Goal: Entertainment & Leisure: Browse casually

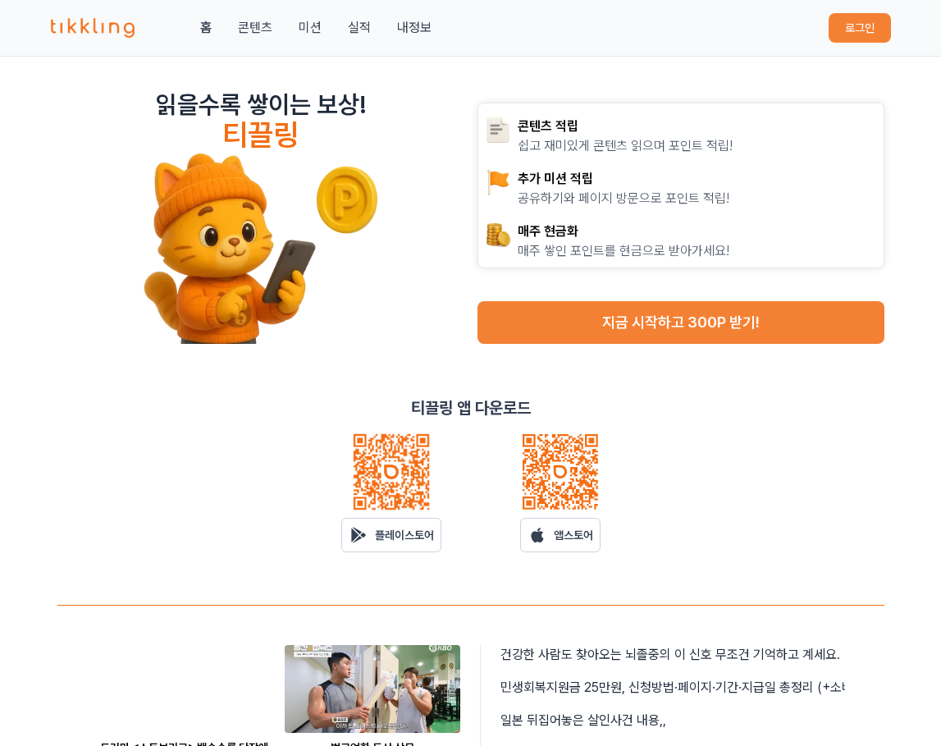
click at [873, 30] on button "로그인" at bounding box center [860, 28] width 62 height 30
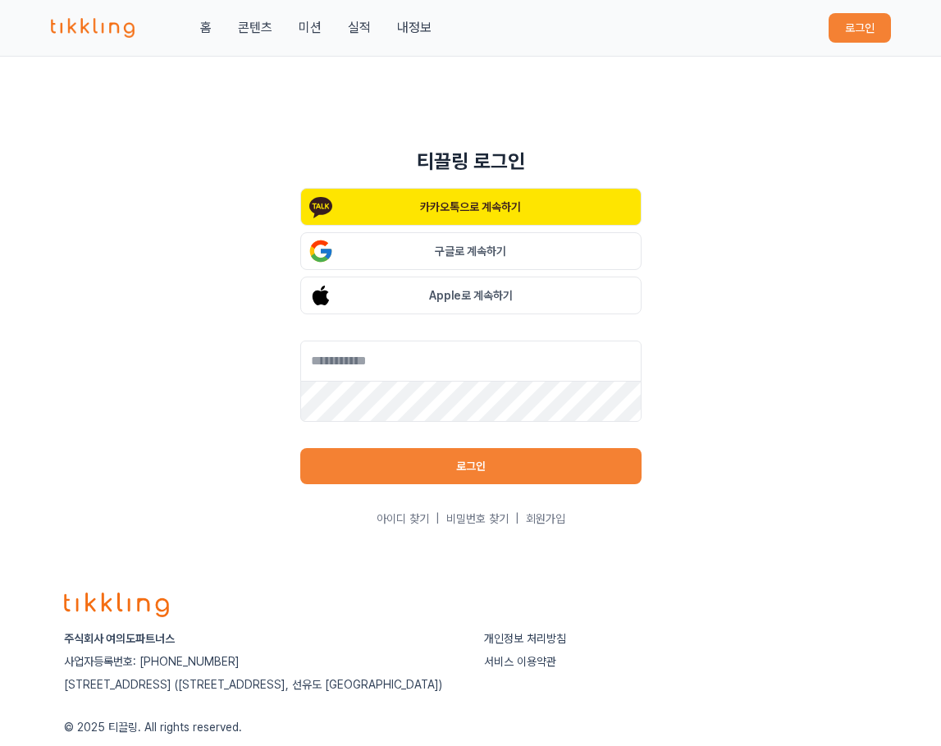
click at [504, 203] on p "카카오톡으로 계속하기" at bounding box center [470, 207] width 101 height 16
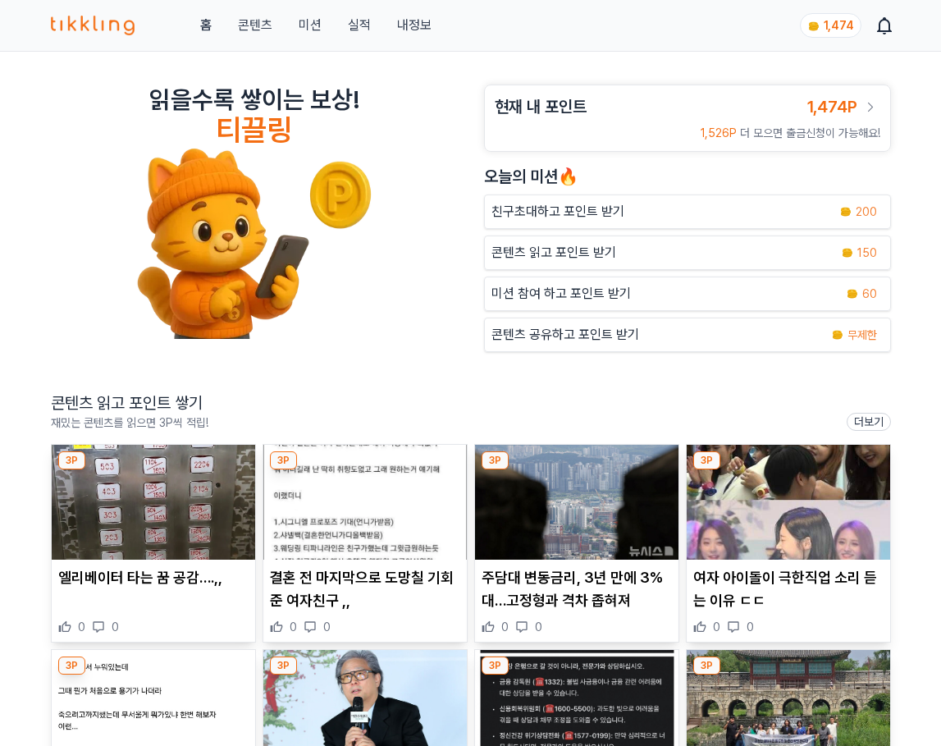
click at [391, 312] on article "읽을수록 쌓이는 보상! 티끌링" at bounding box center [254, 212] width 407 height 254
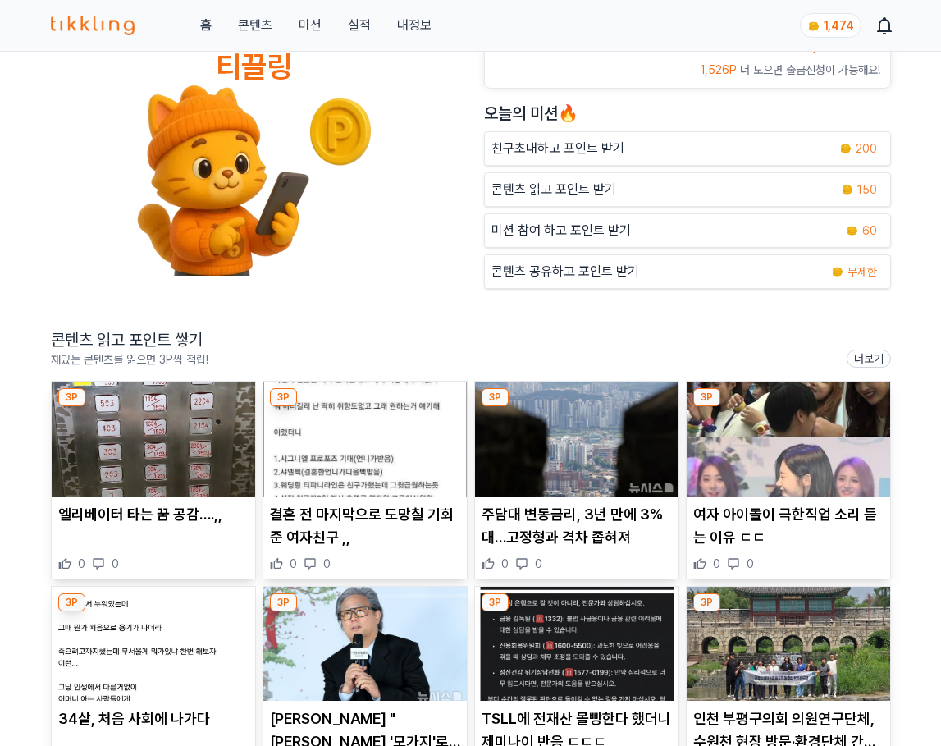
scroll to position [82, 0]
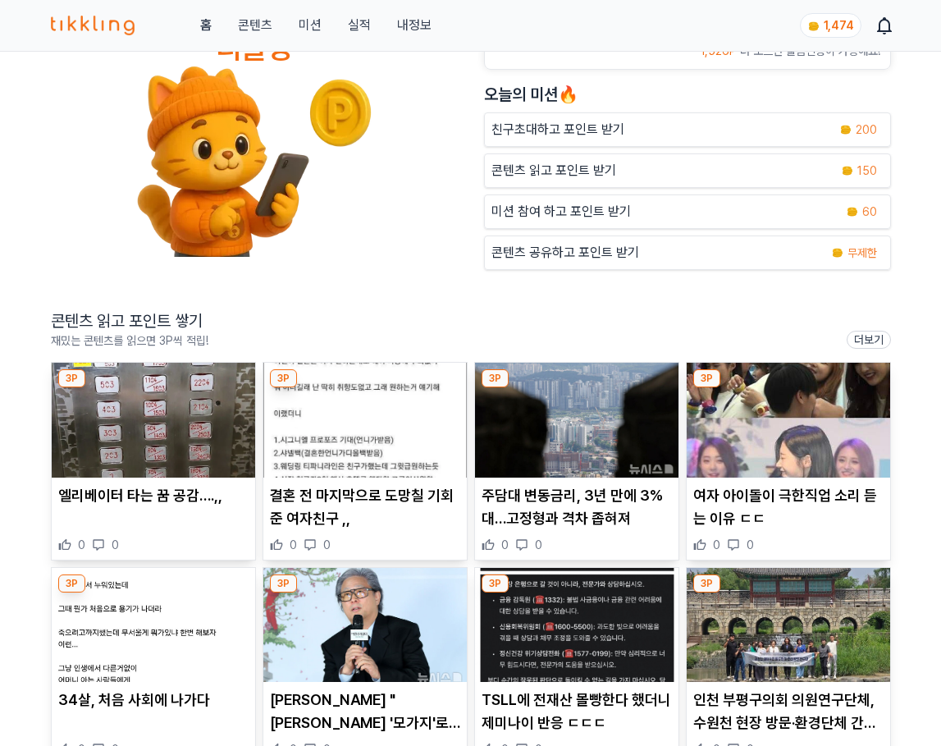
click at [350, 459] on img at bounding box center [365, 420] width 204 height 115
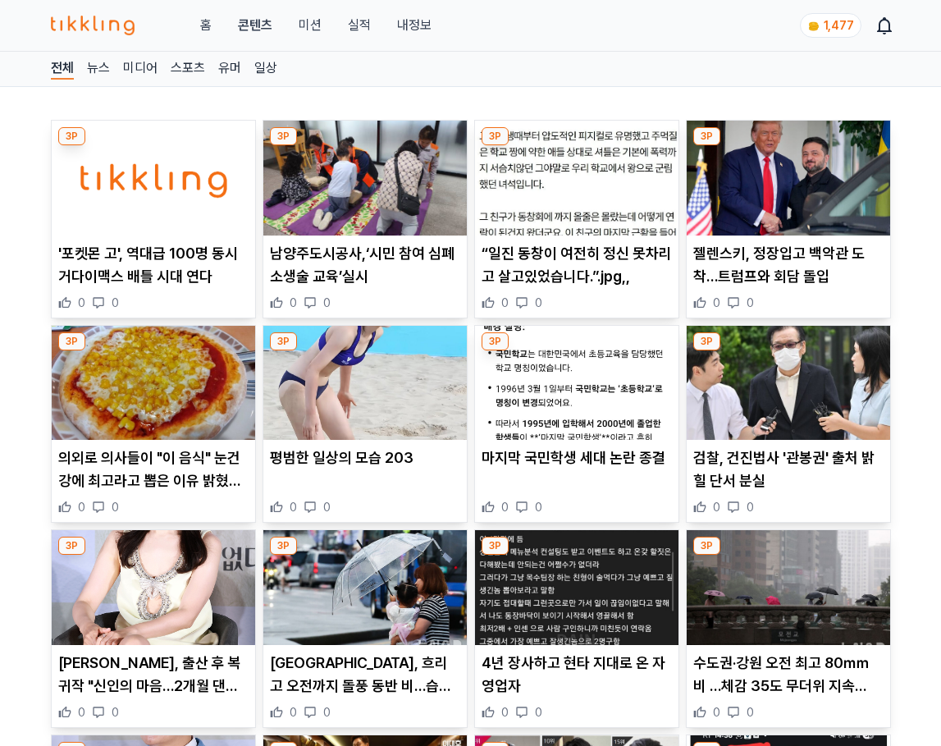
click at [379, 460] on p "평범한 일상의 모습 203" at bounding box center [365, 457] width 190 height 23
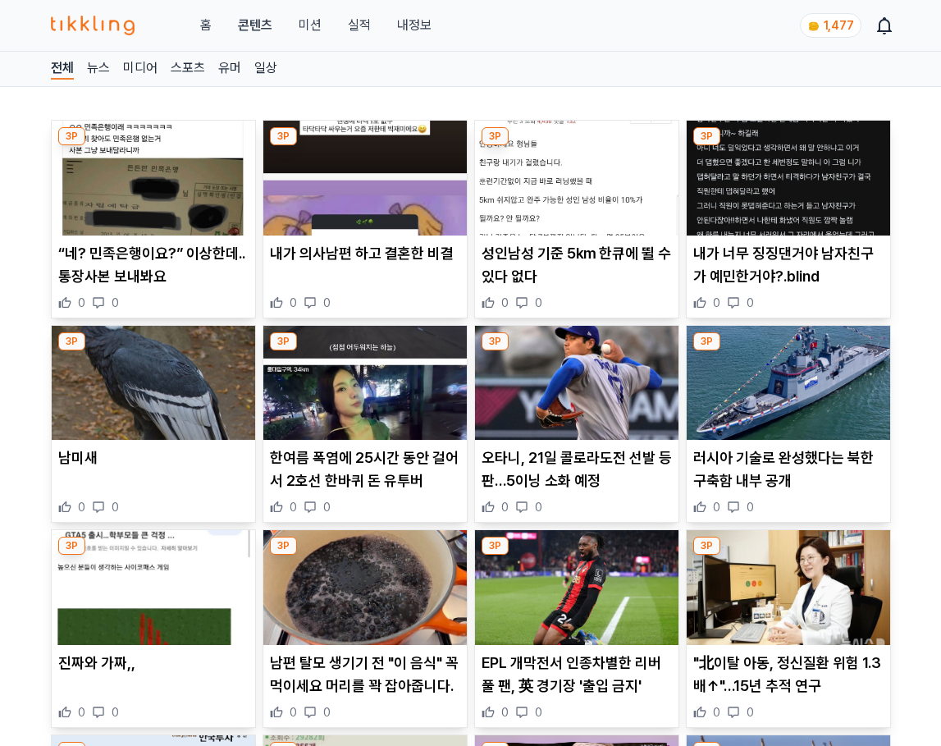
click at [525, 259] on p "성인남성 기준 5km 한큐에 뛸 수 있다 없다" at bounding box center [577, 265] width 190 height 46
click at [728, 267] on p "내가 너무 징징댄거야 남자친구가 예민한거야?.blind" at bounding box center [788, 265] width 190 height 46
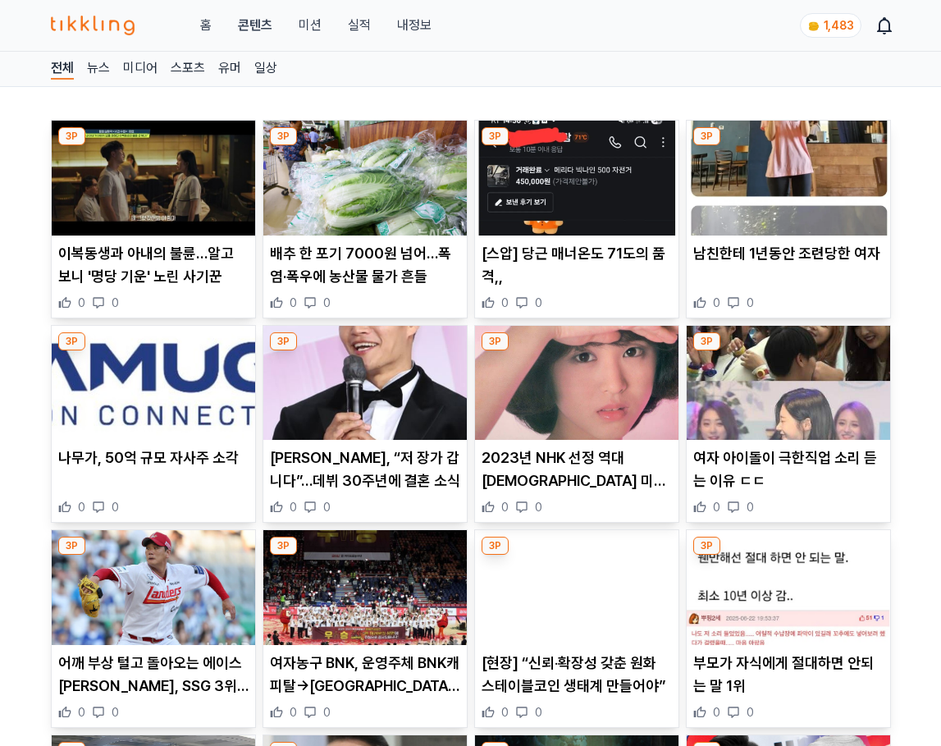
click at [752, 470] on p "여자 아이돌이 극한직업 소리 듣는 이유 ㄷㄷ" at bounding box center [788, 469] width 190 height 46
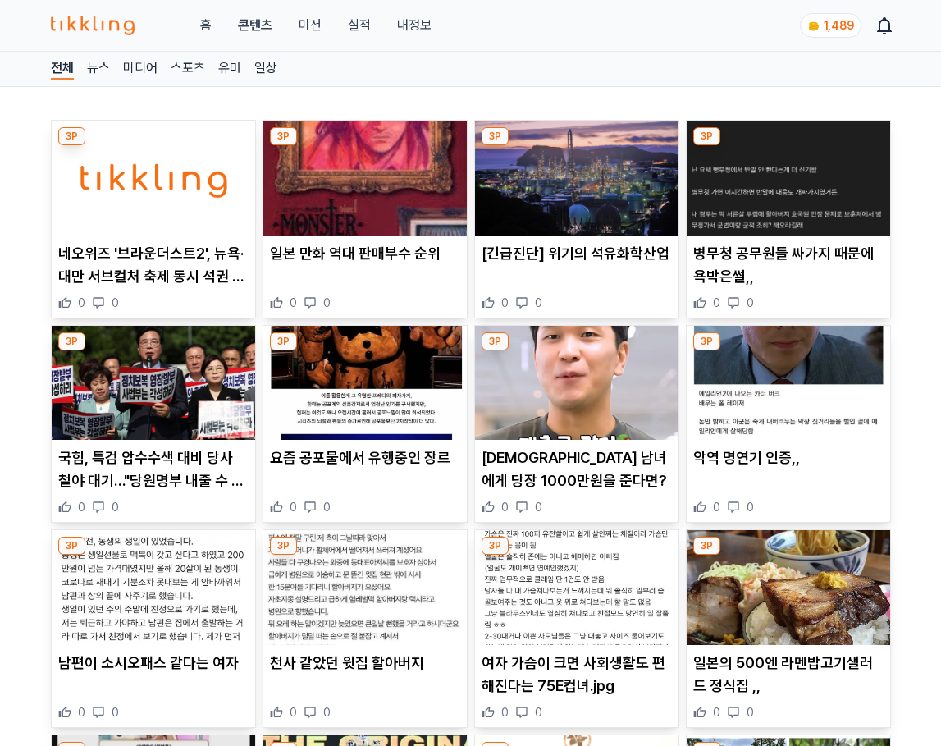
click at [386, 251] on p "일본 만화 역대 판매부수 순위" at bounding box center [365, 253] width 190 height 23
click at [422, 391] on img at bounding box center [365, 383] width 204 height 115
